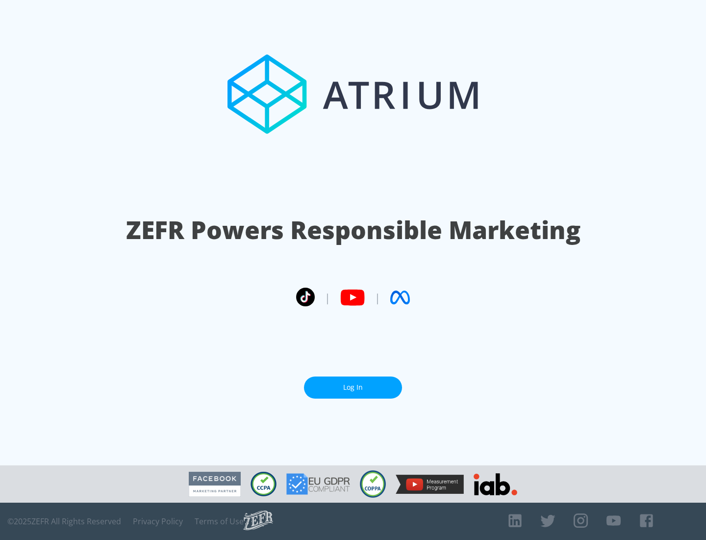
click at [353, 387] on link "Log In" at bounding box center [353, 387] width 98 height 22
